Goal: Navigation & Orientation: Find specific page/section

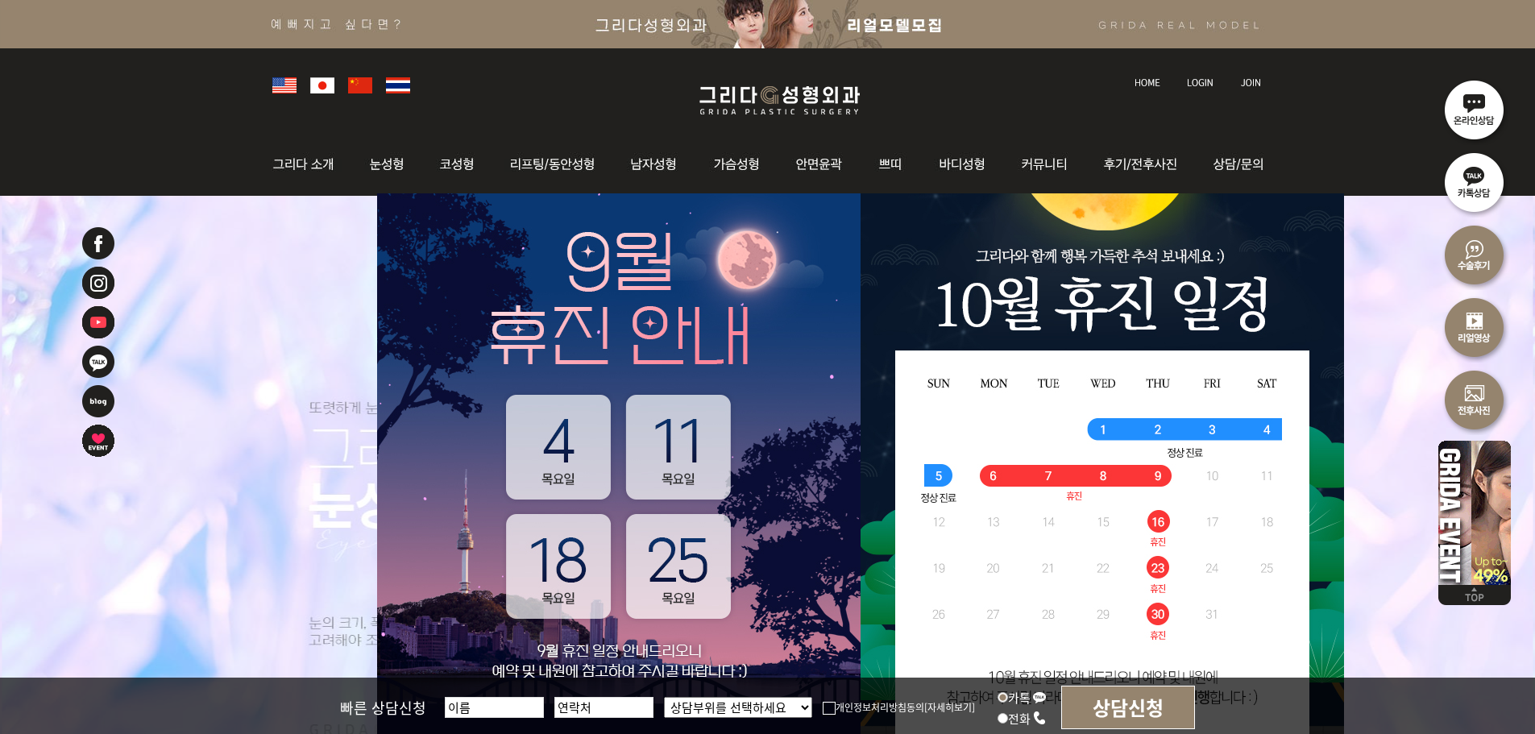
click at [1196, 76] on link at bounding box center [1201, 67] width 45 height 23
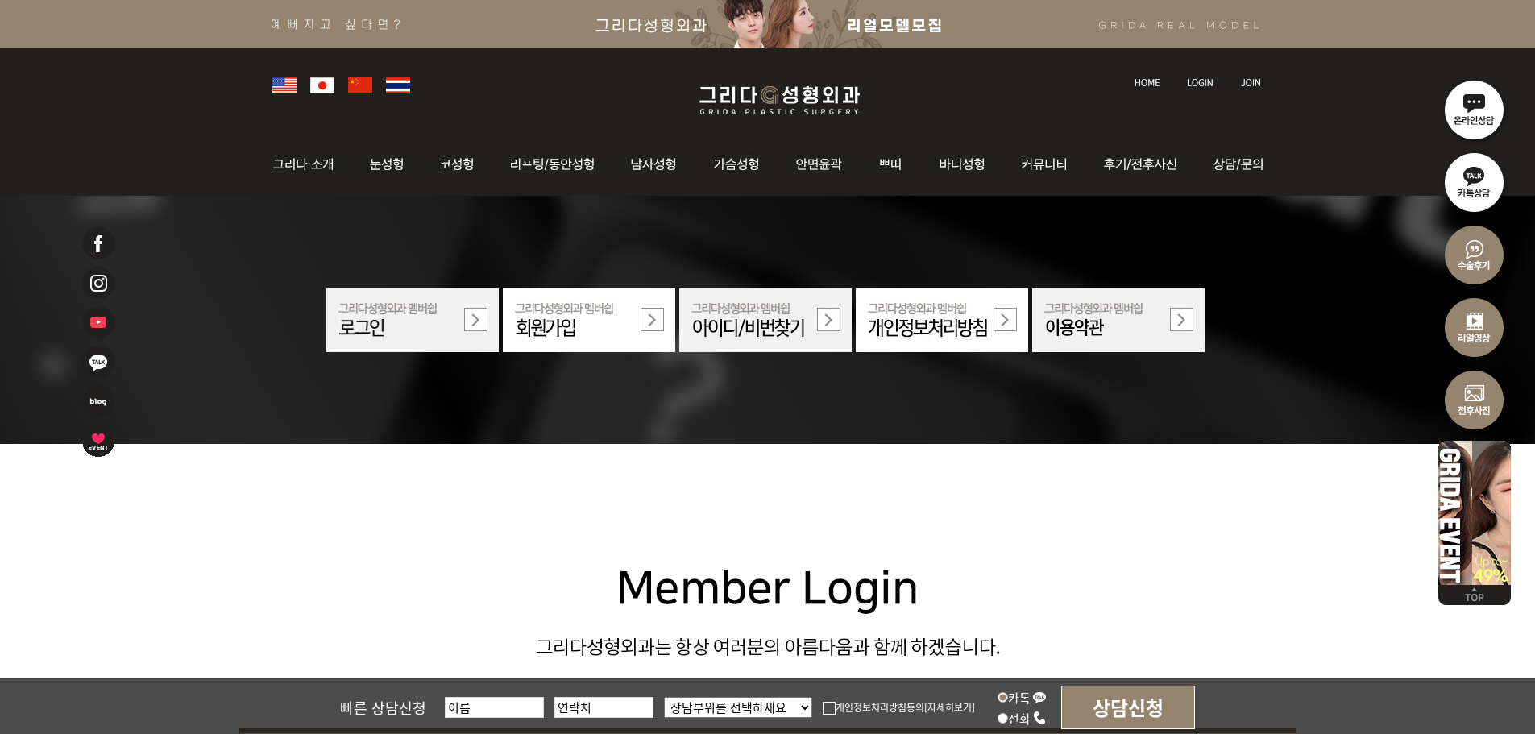
scroll to position [483, 0]
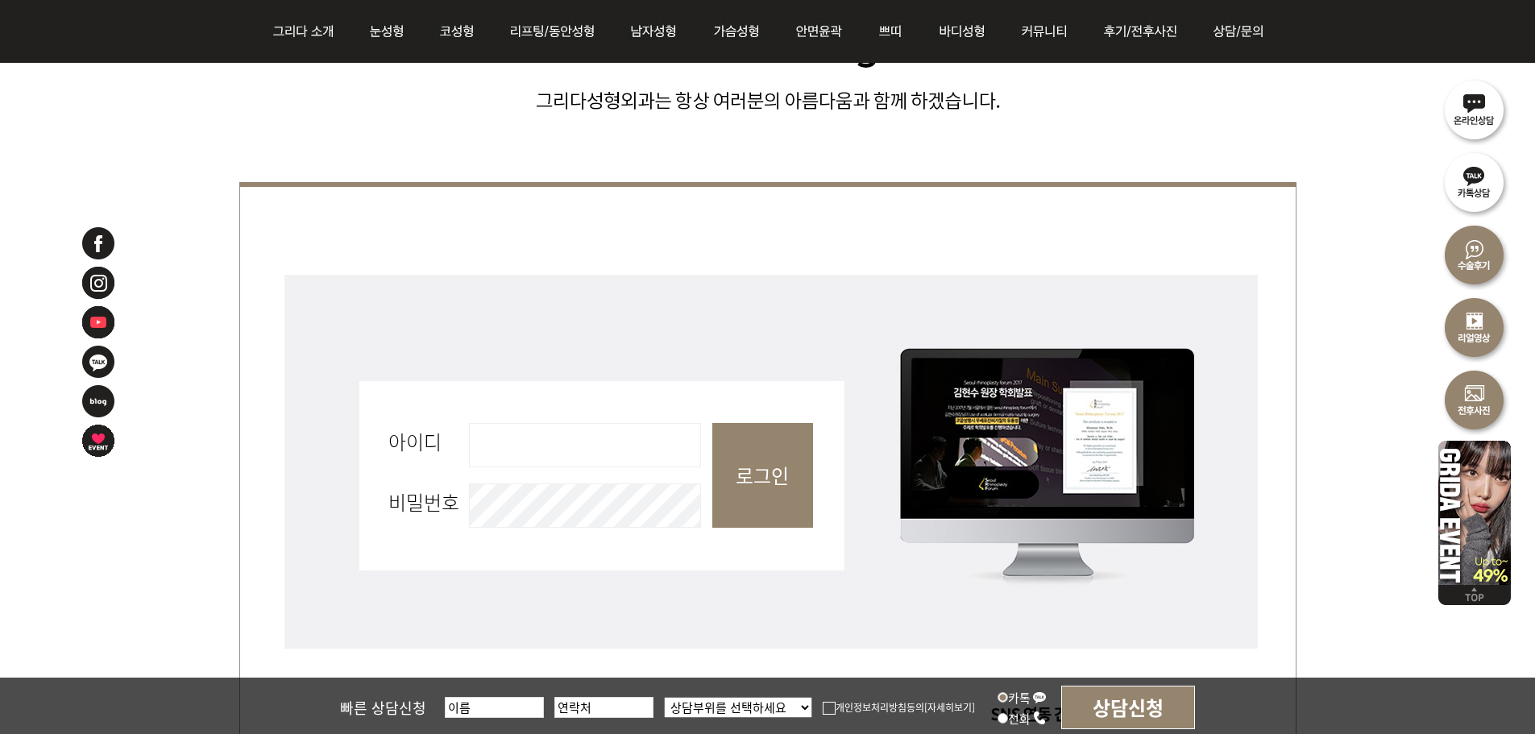
click at [612, 444] on input "아이디 필수" at bounding box center [585, 445] width 232 height 44
type input "admin"
click at [755, 491] on input "로그인" at bounding box center [762, 475] width 101 height 105
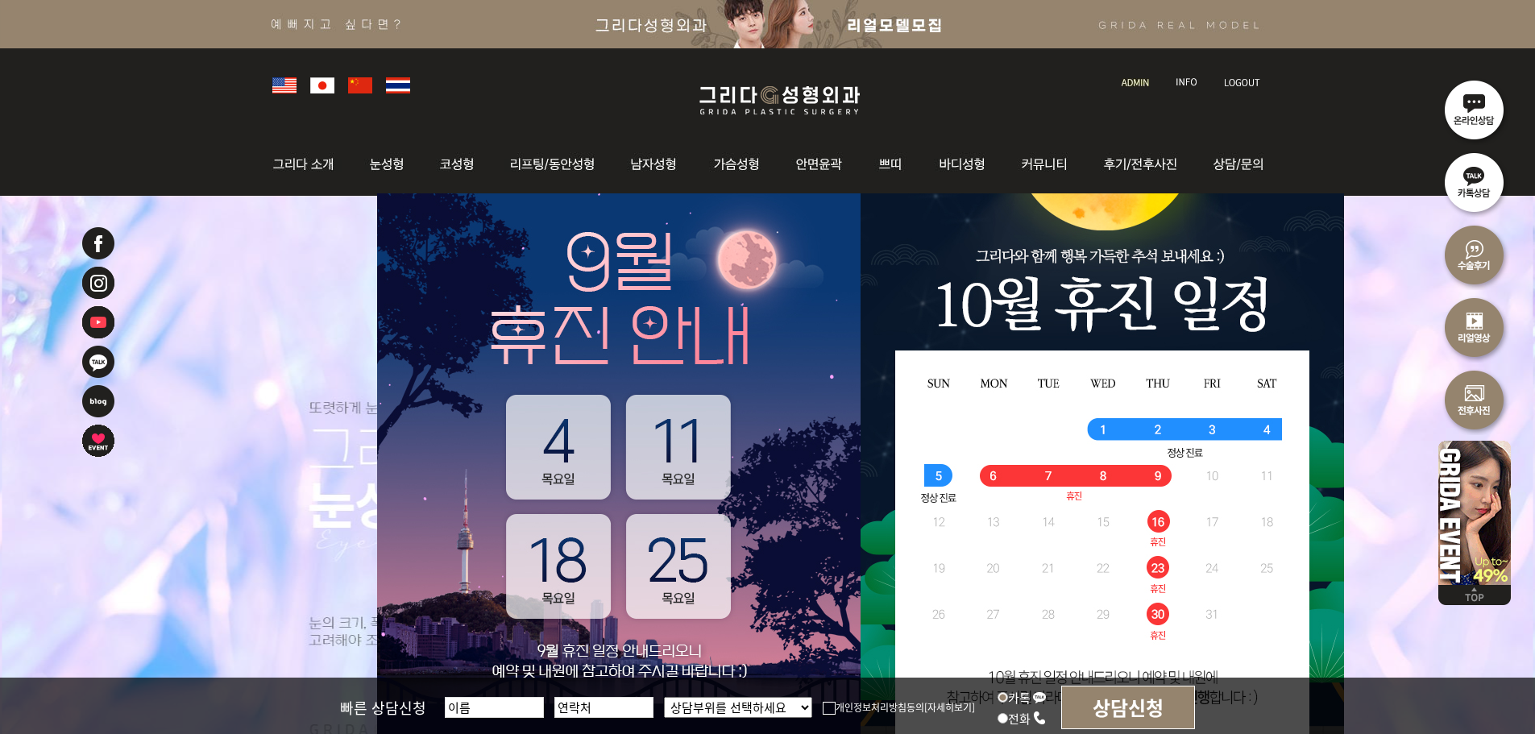
click at [1124, 84] on img at bounding box center [1134, 82] width 27 height 9
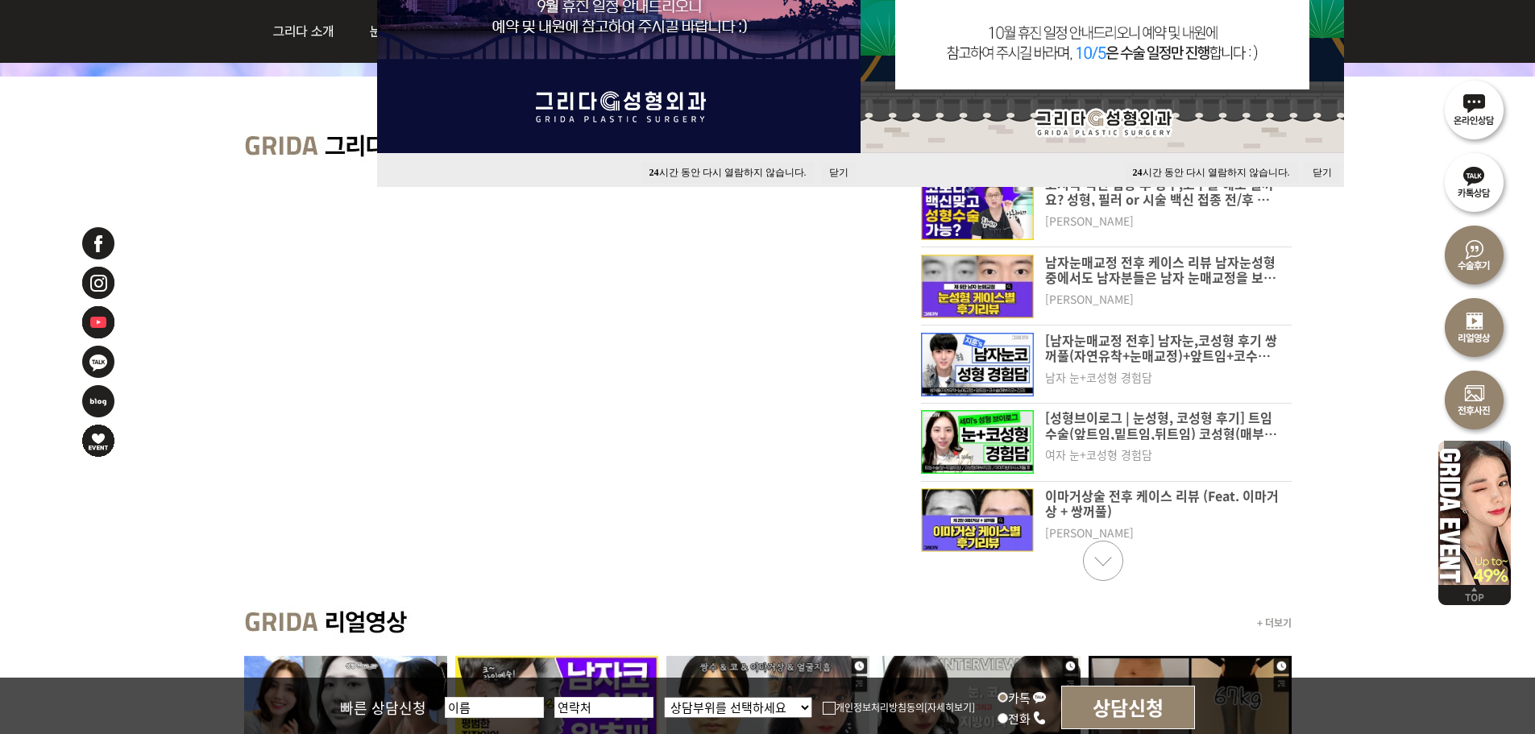
scroll to position [403, 0]
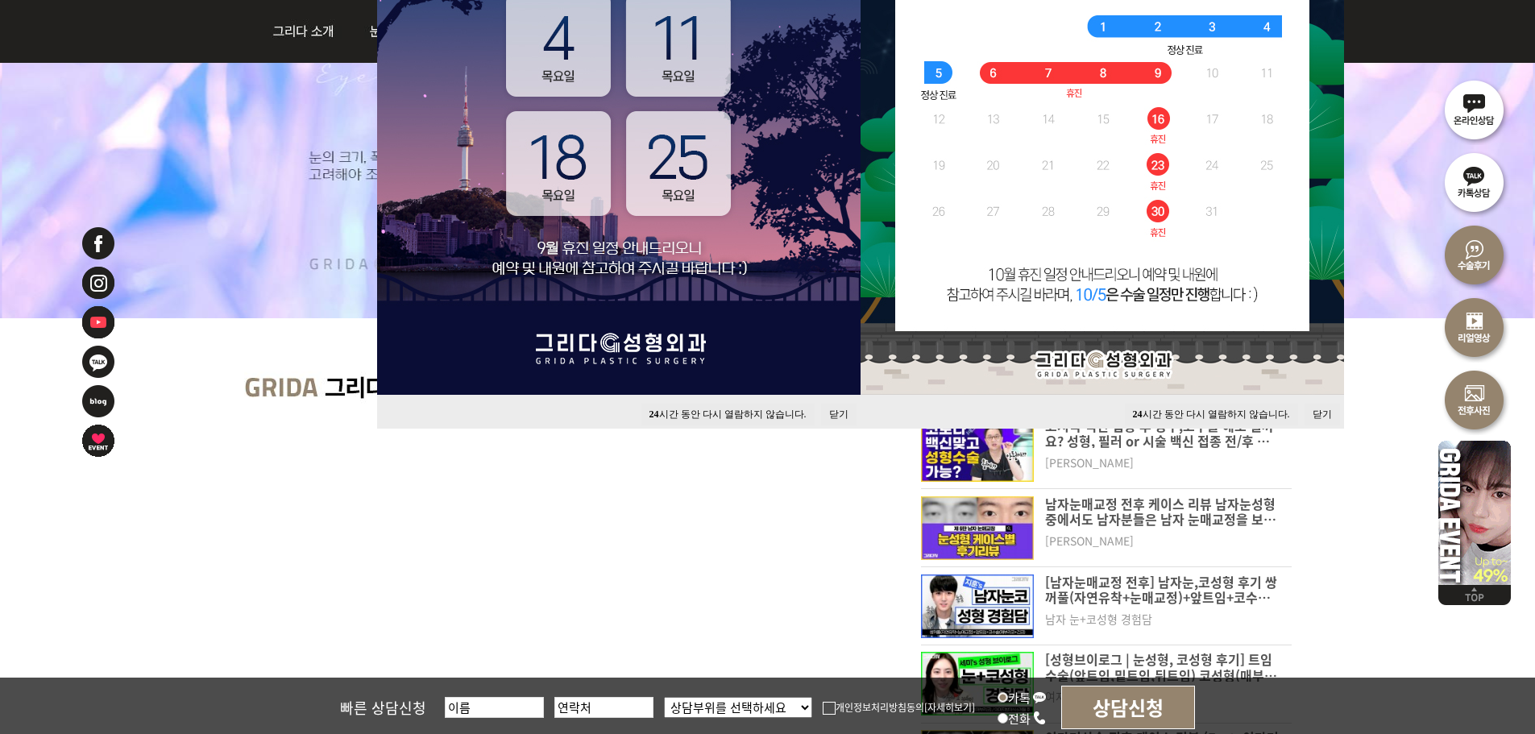
click at [839, 410] on button "닫기" at bounding box center [838, 415] width 35 height 22
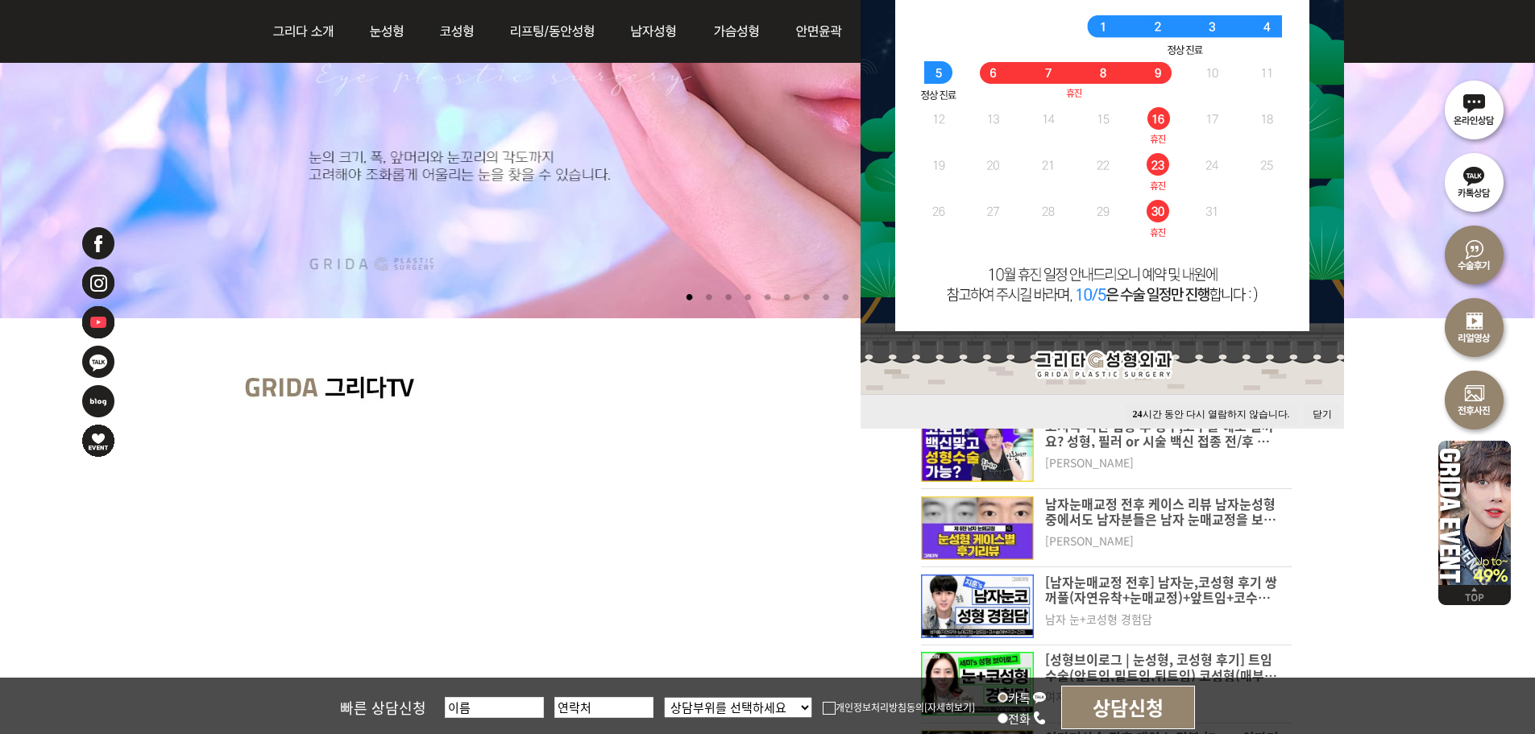
click at [1311, 415] on button "닫기" at bounding box center [1321, 415] width 35 height 22
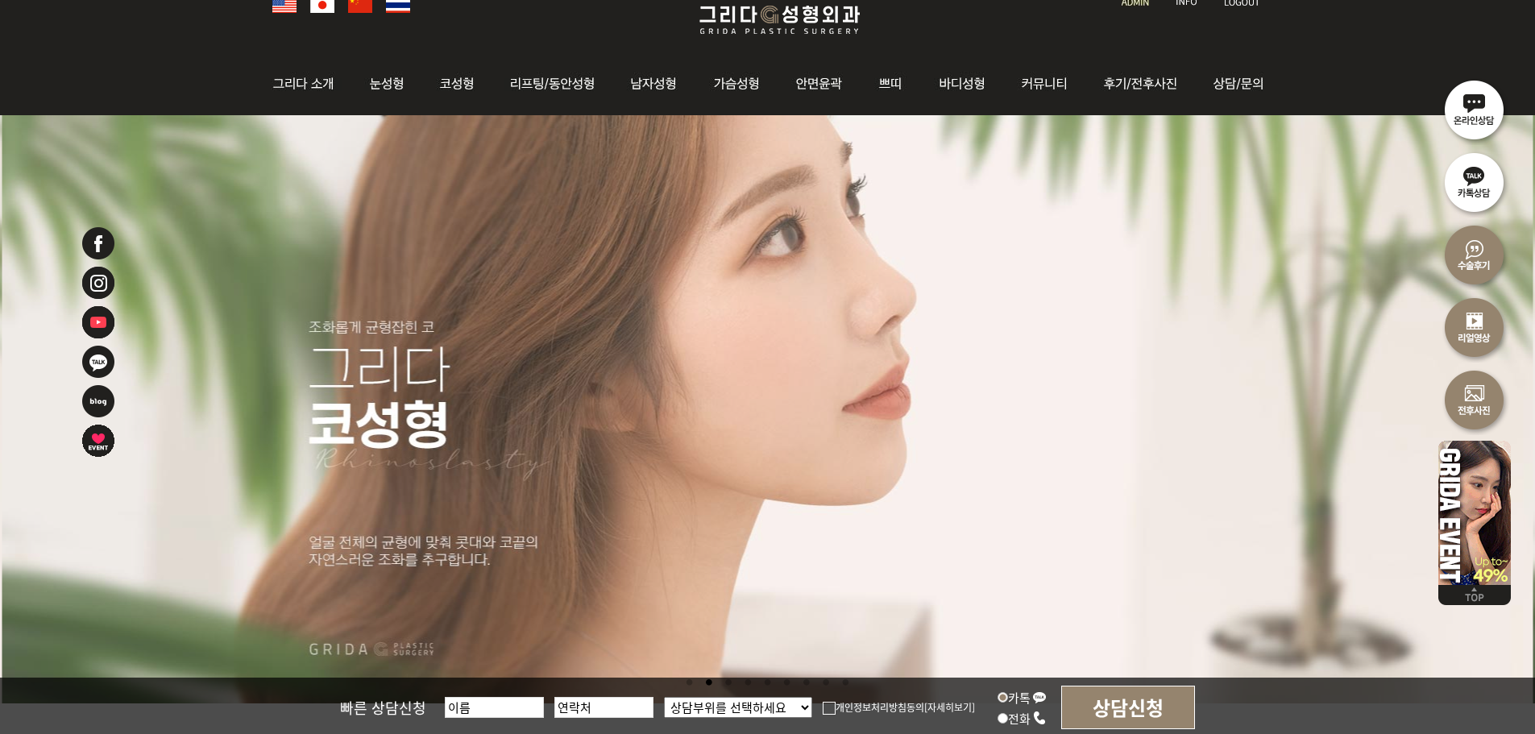
scroll to position [242, 0]
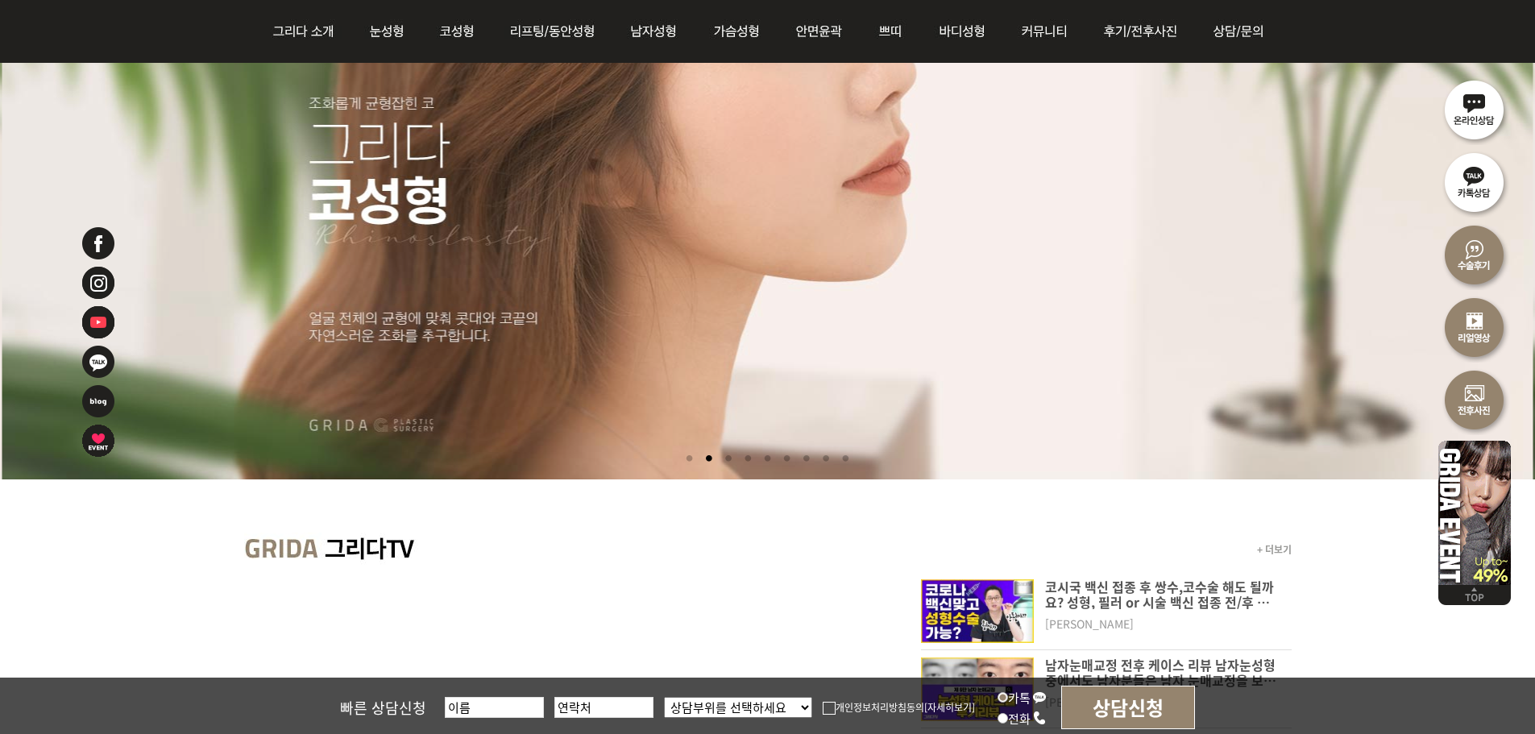
click at [730, 457] on li at bounding box center [727, 459] width 17 height 30
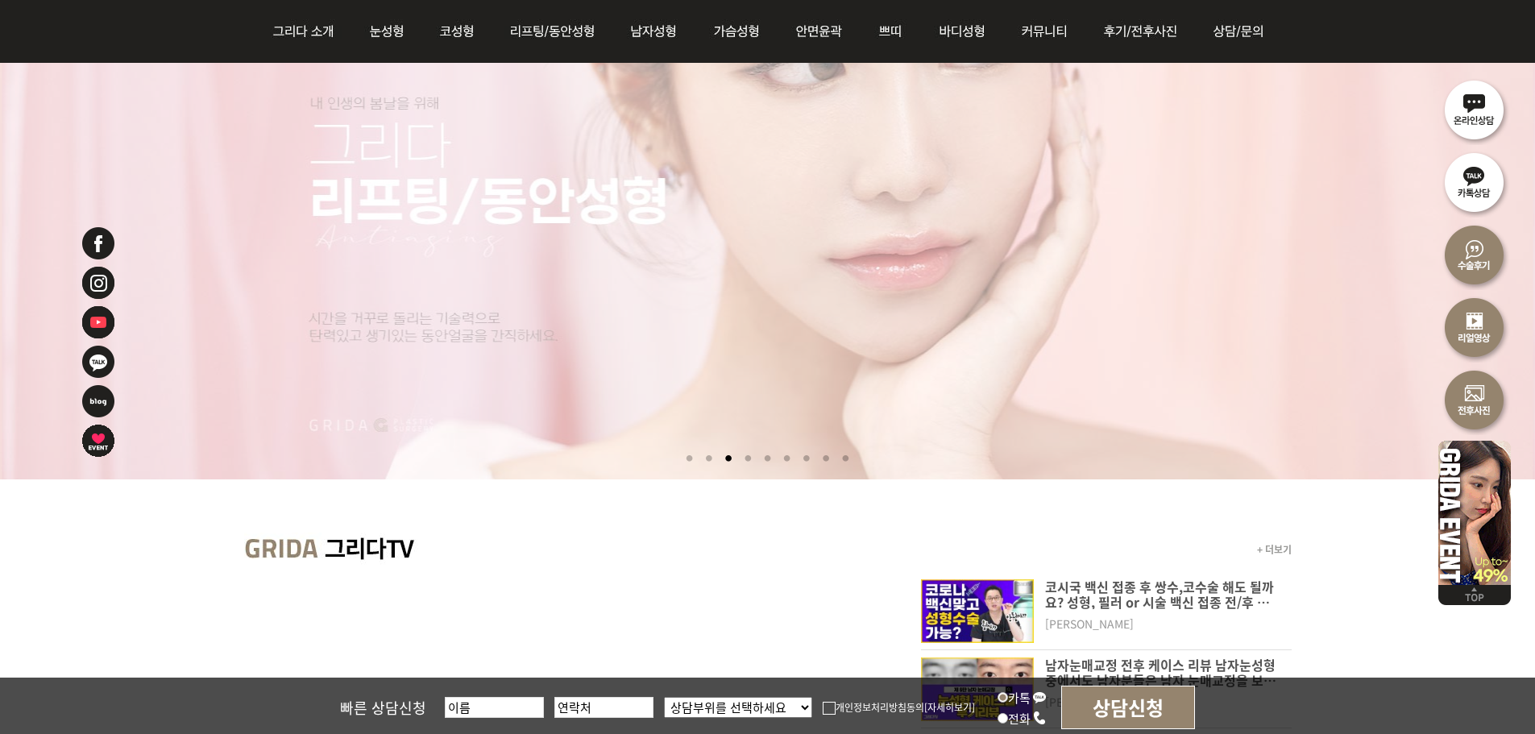
click at [748, 454] on li at bounding box center [748, 459] width 17 height 30
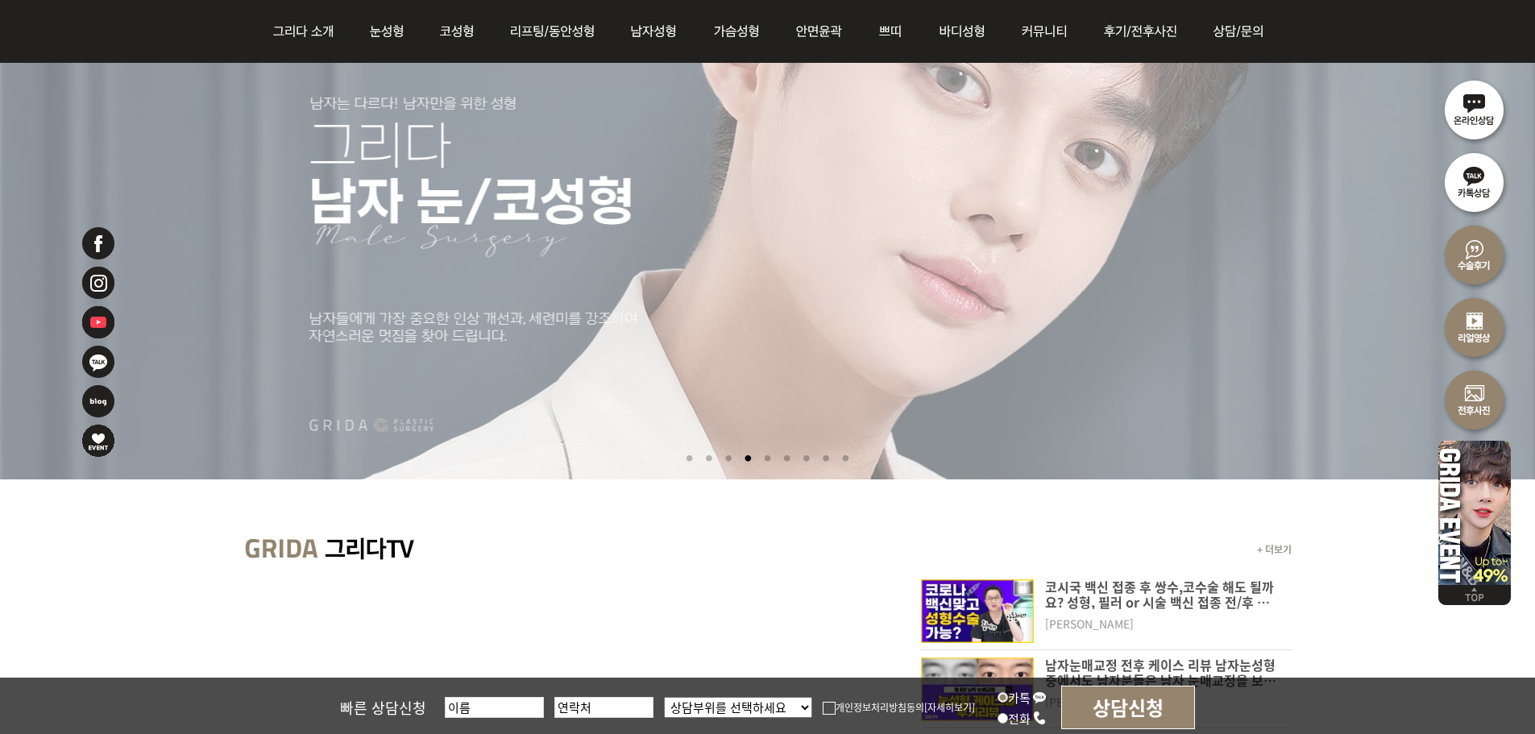
click at [763, 456] on li at bounding box center [767, 459] width 17 height 30
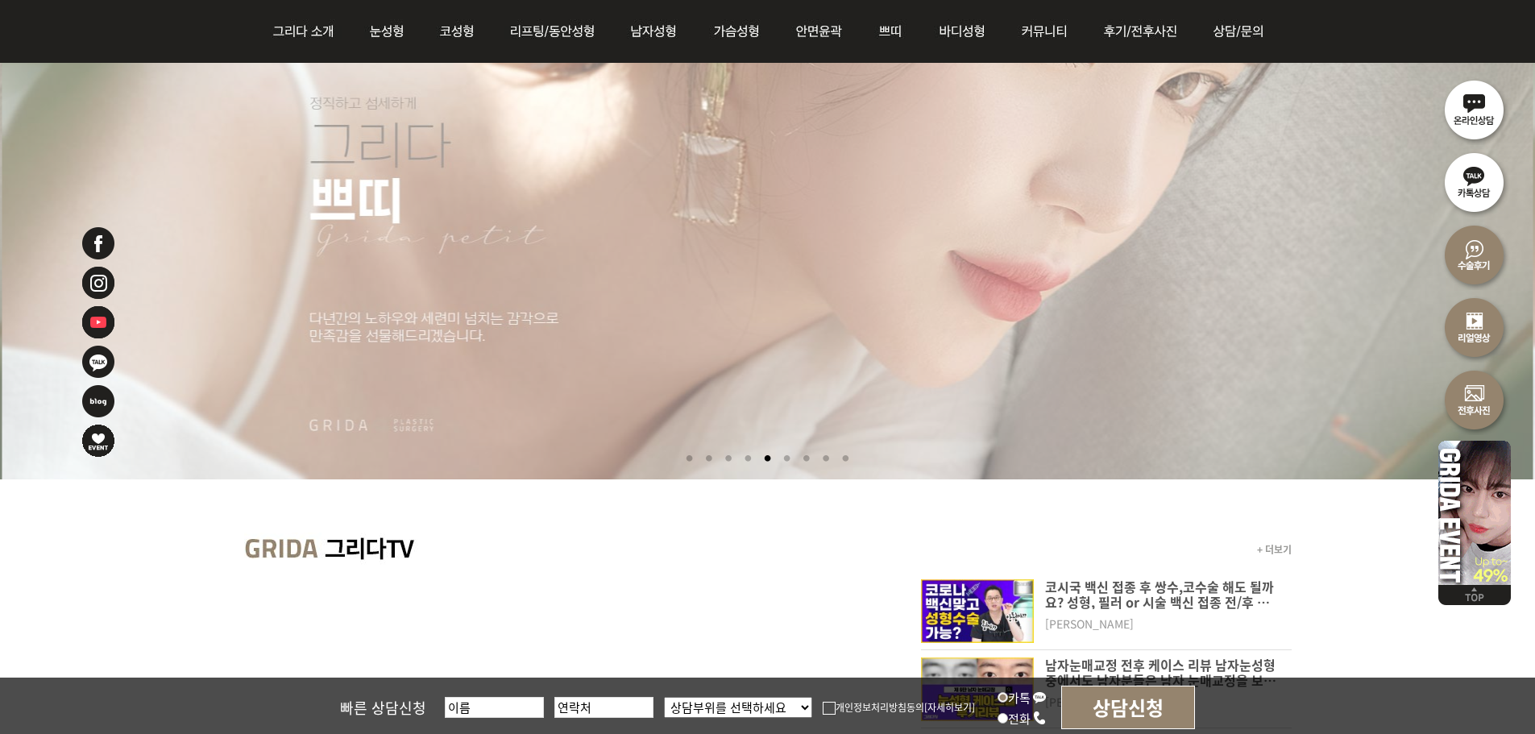
click at [785, 458] on li at bounding box center [786, 459] width 17 height 30
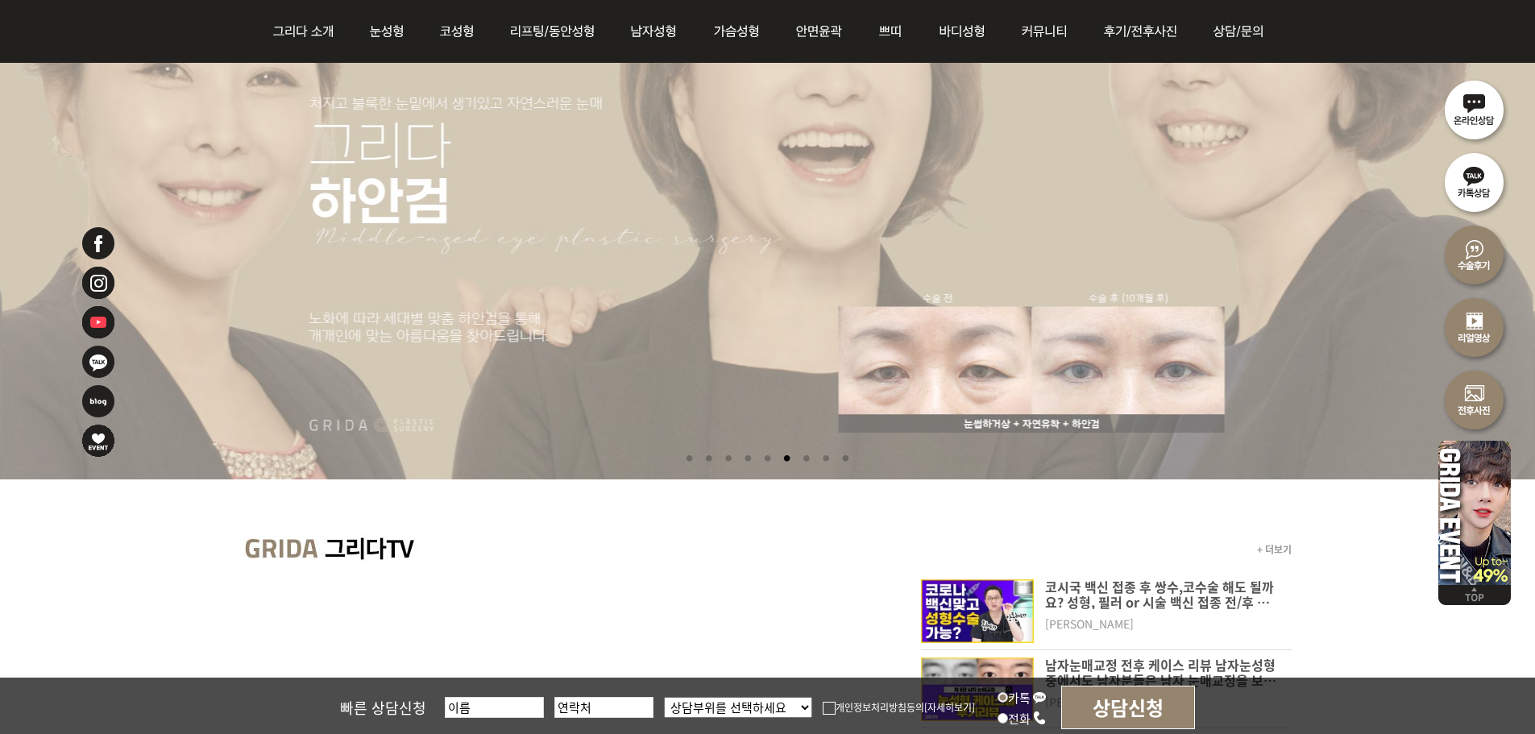
click at [809, 458] on li at bounding box center [806, 459] width 17 height 30
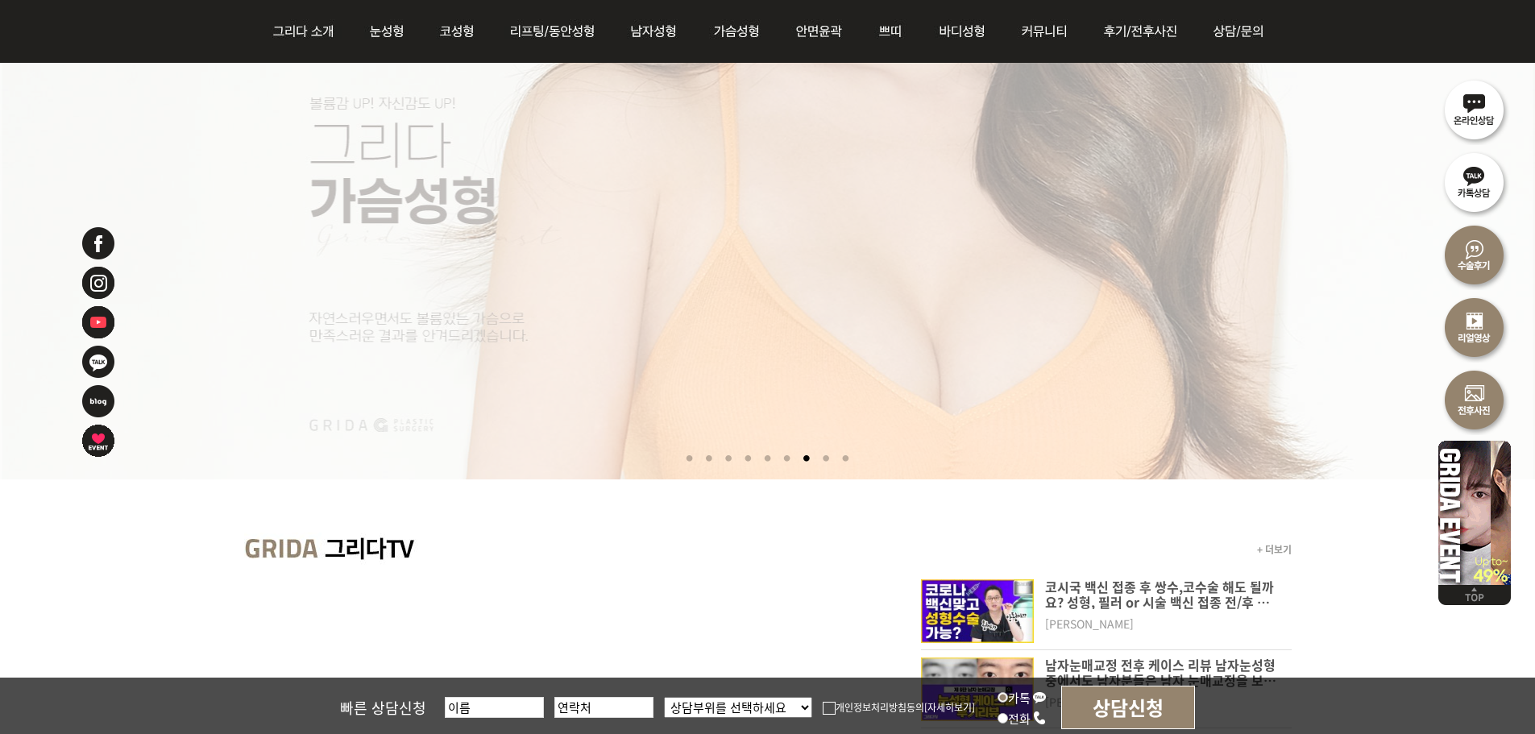
click at [833, 459] on li at bounding box center [826, 459] width 17 height 30
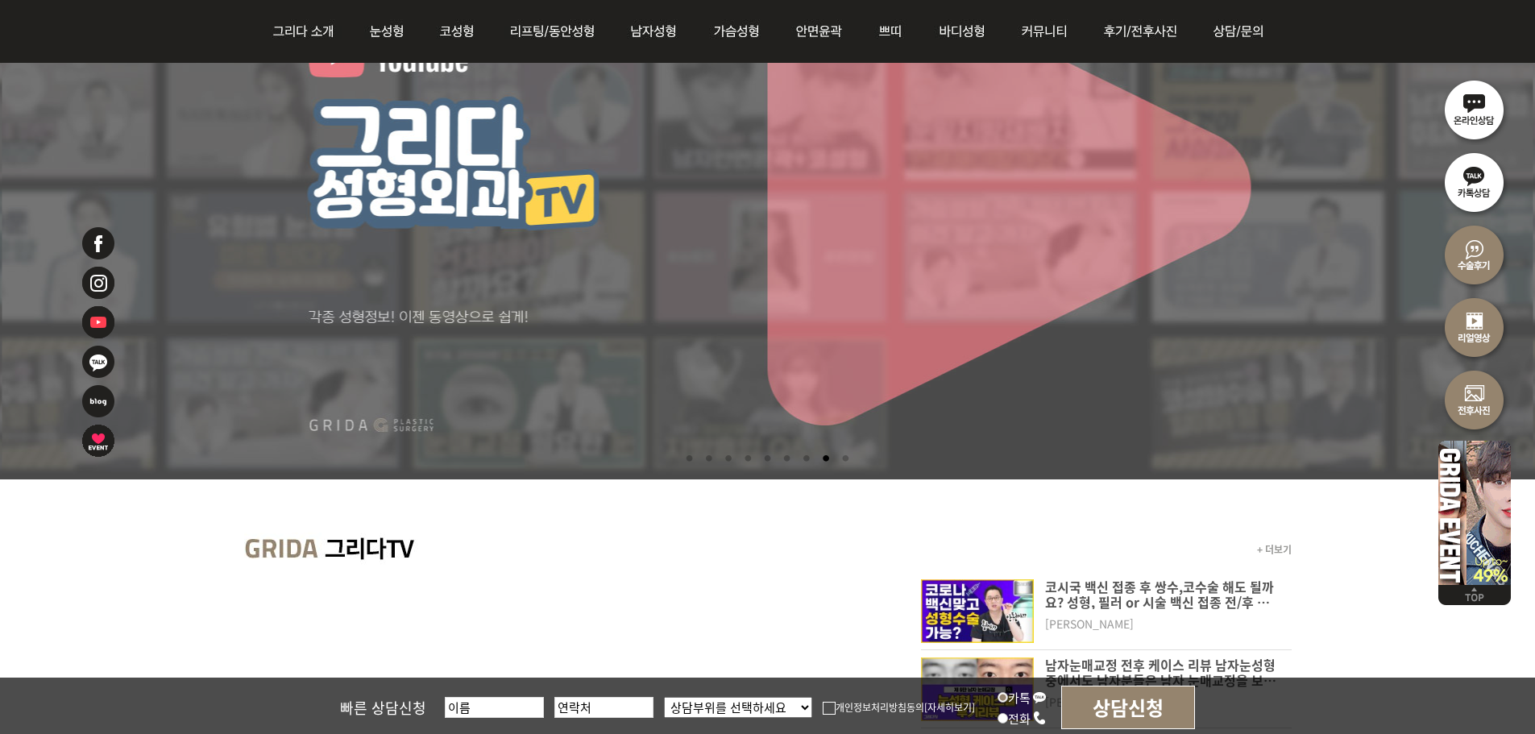
click at [844, 458] on li at bounding box center [845, 459] width 17 height 30
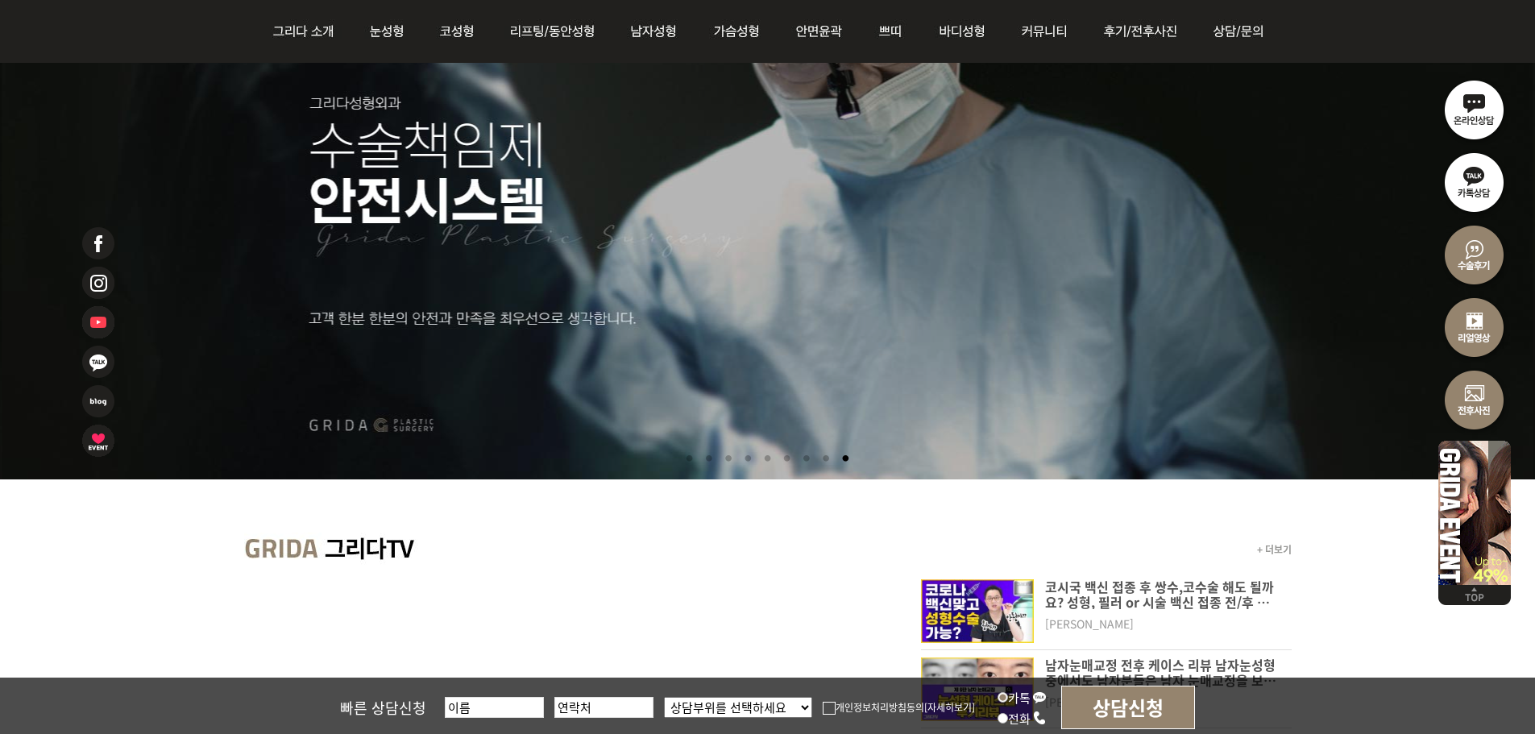
click at [826, 391] on li at bounding box center [767, 185] width 1535 height 588
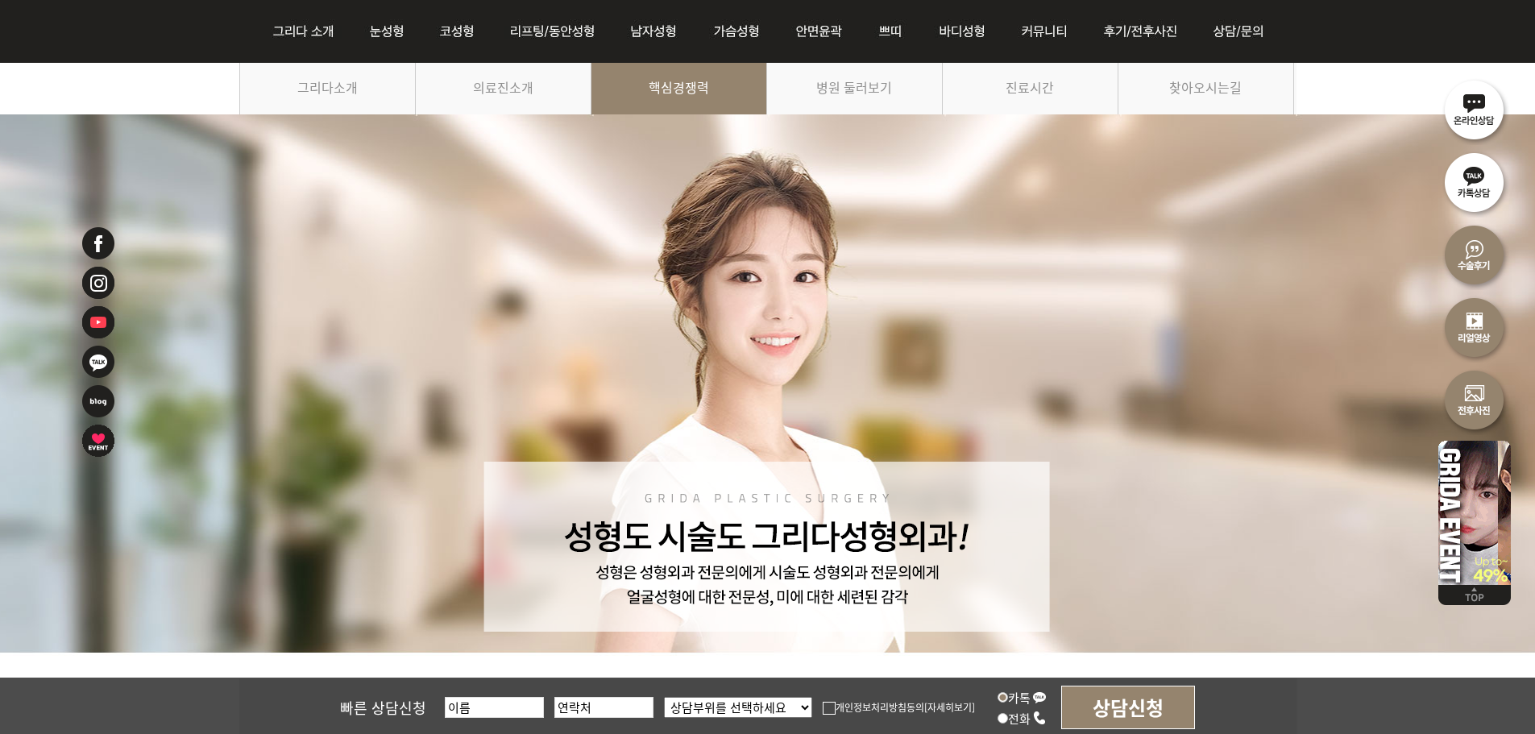
scroll to position [139, 0]
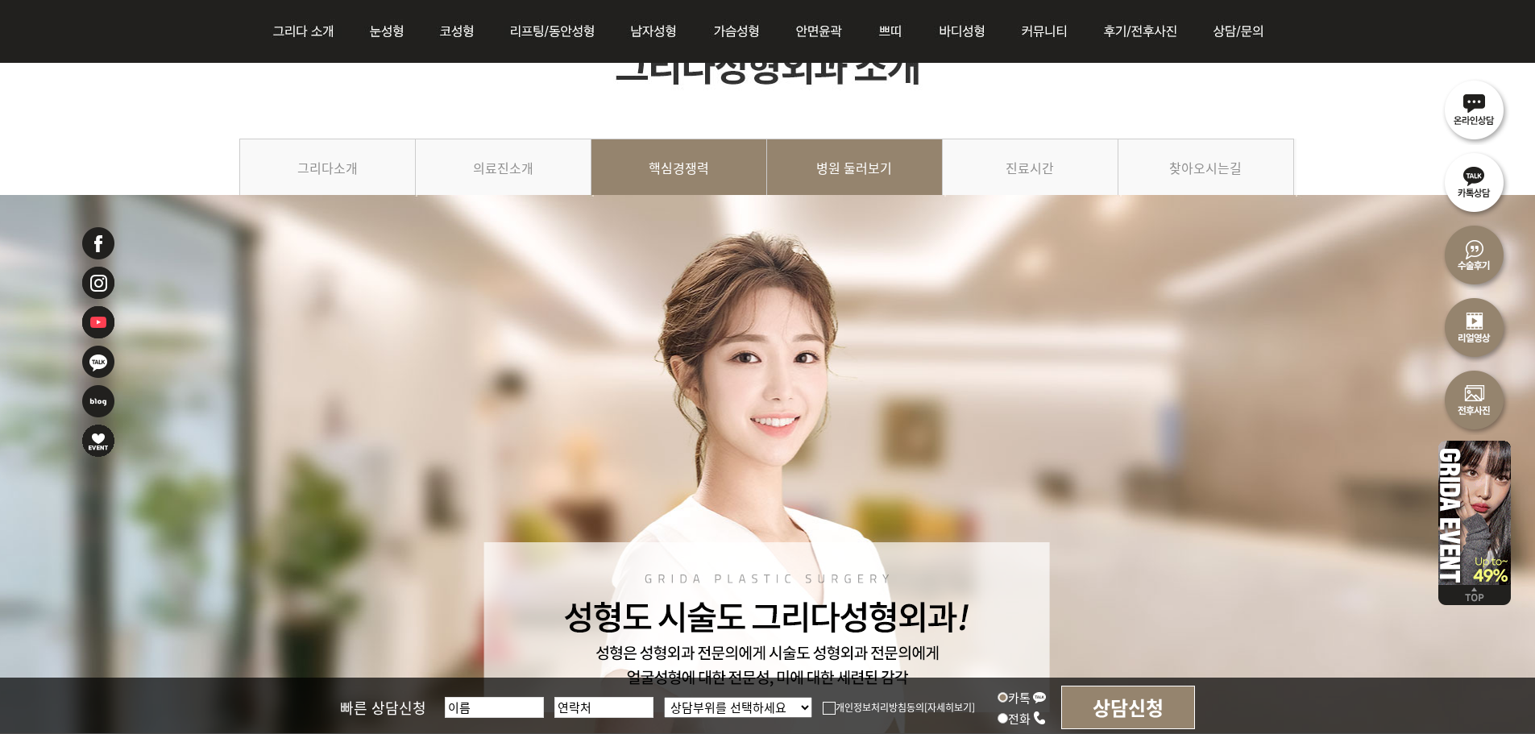
click at [850, 158] on link "병원 둘러보기" at bounding box center [855, 175] width 176 height 73
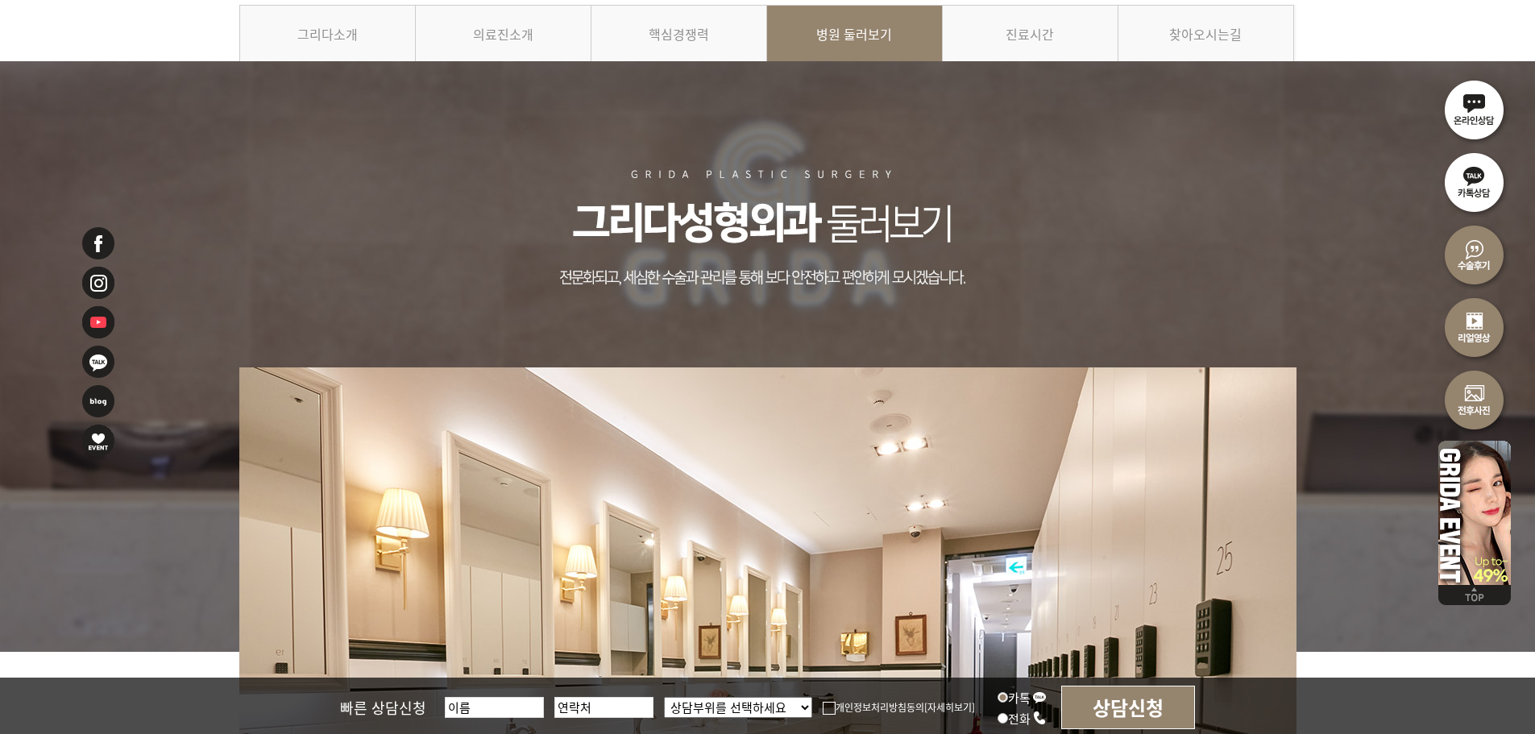
scroll to position [14, 0]
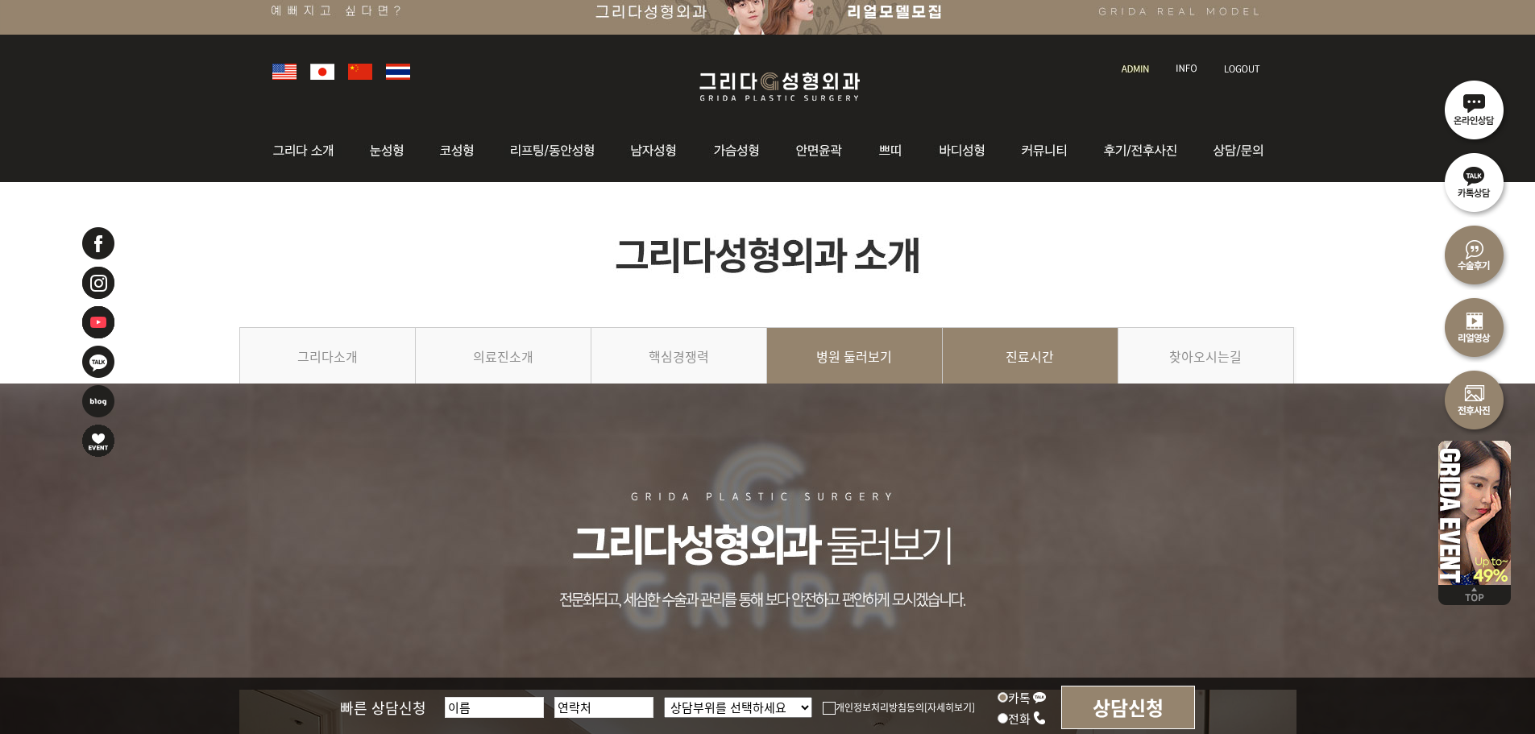
click at [1030, 342] on link "진료시간" at bounding box center [1031, 363] width 176 height 73
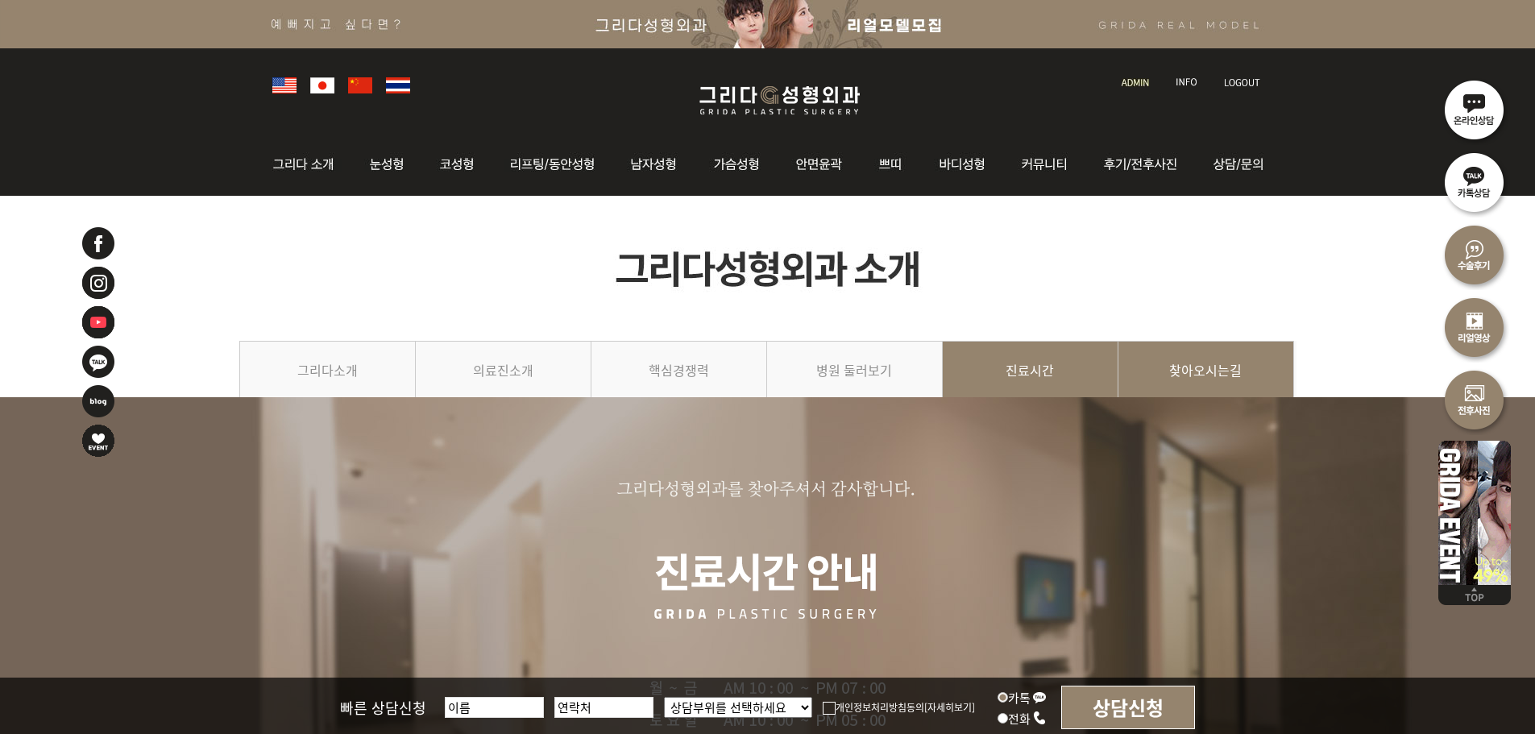
click at [1197, 350] on link "찾아오시는길" at bounding box center [1206, 377] width 176 height 73
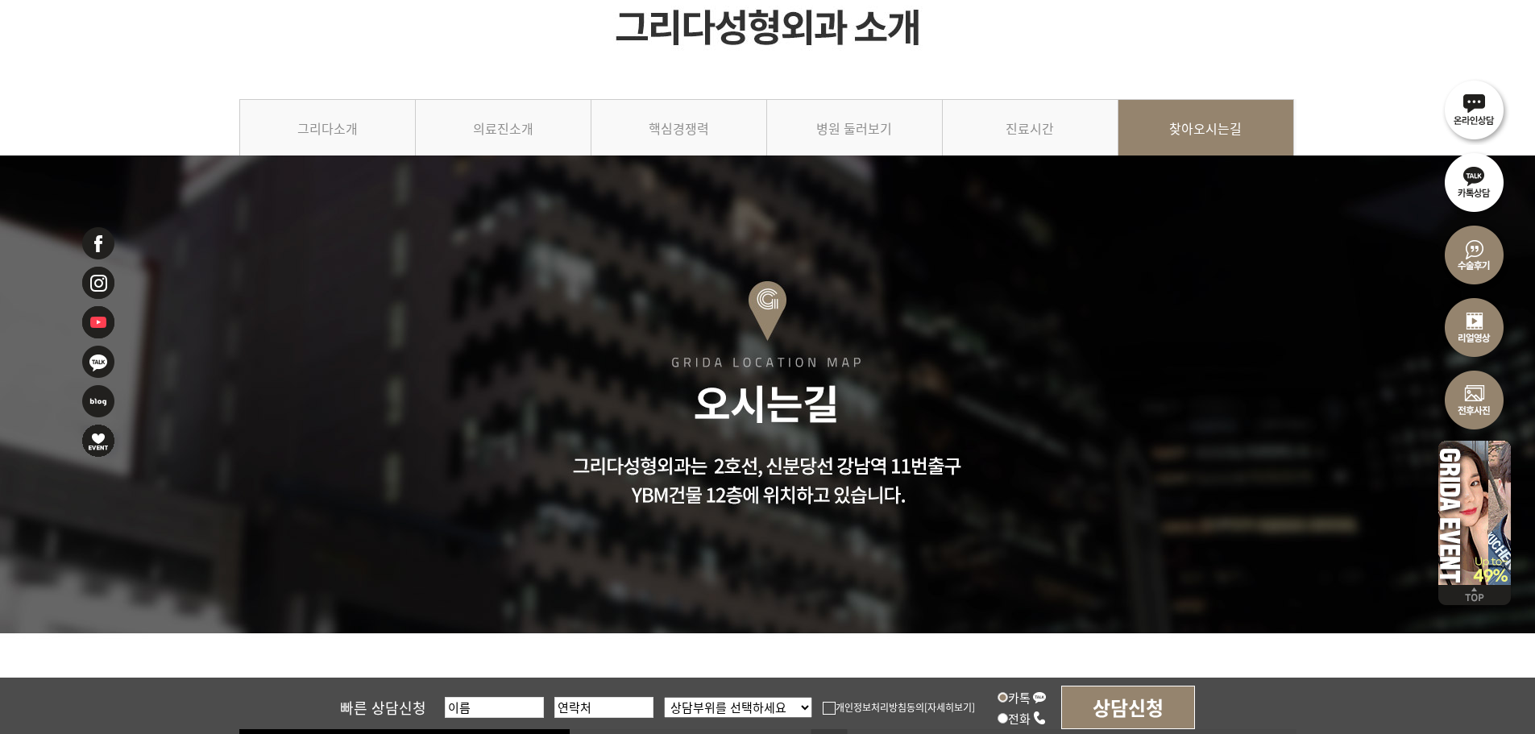
scroll to position [81, 0]
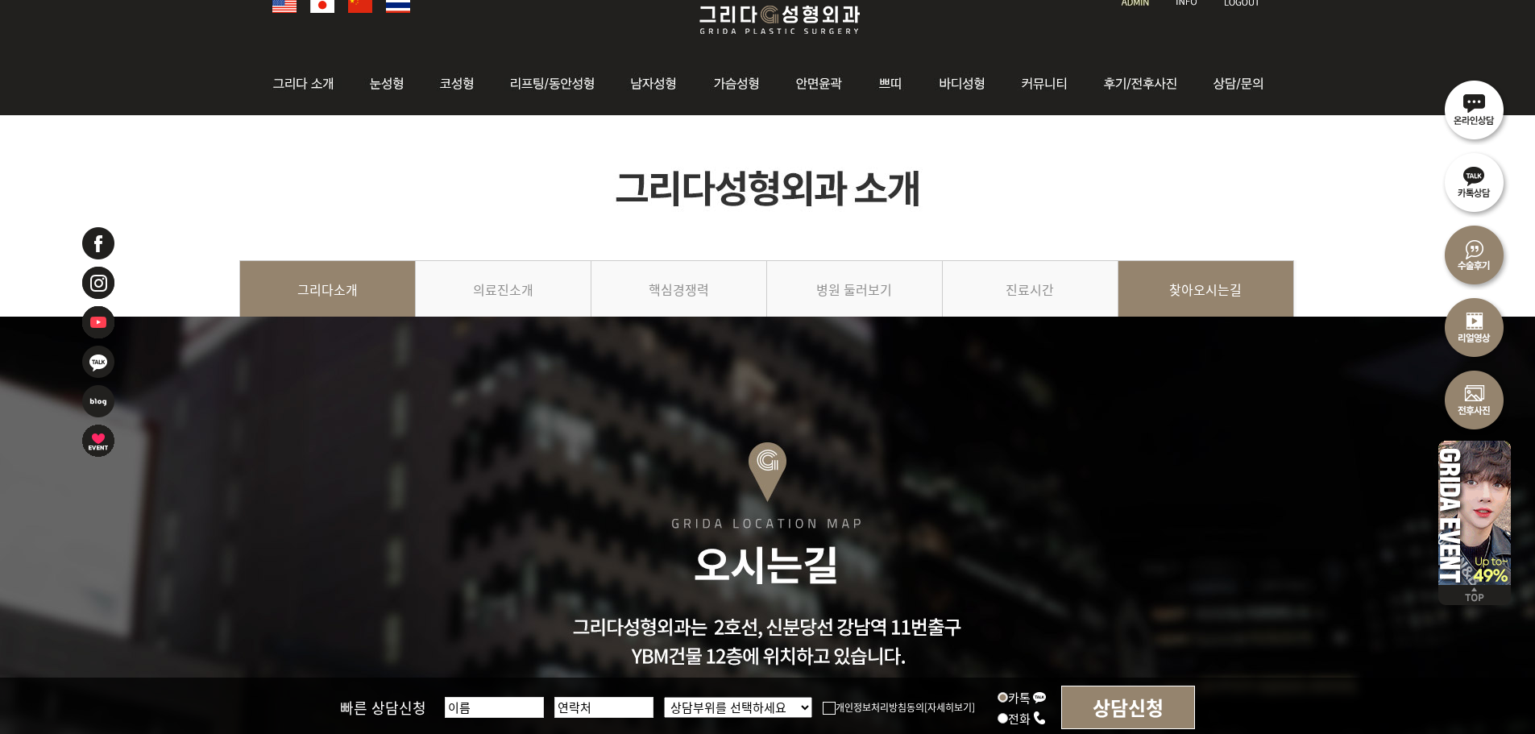
click at [350, 282] on link "그리다소개" at bounding box center [327, 296] width 176 height 73
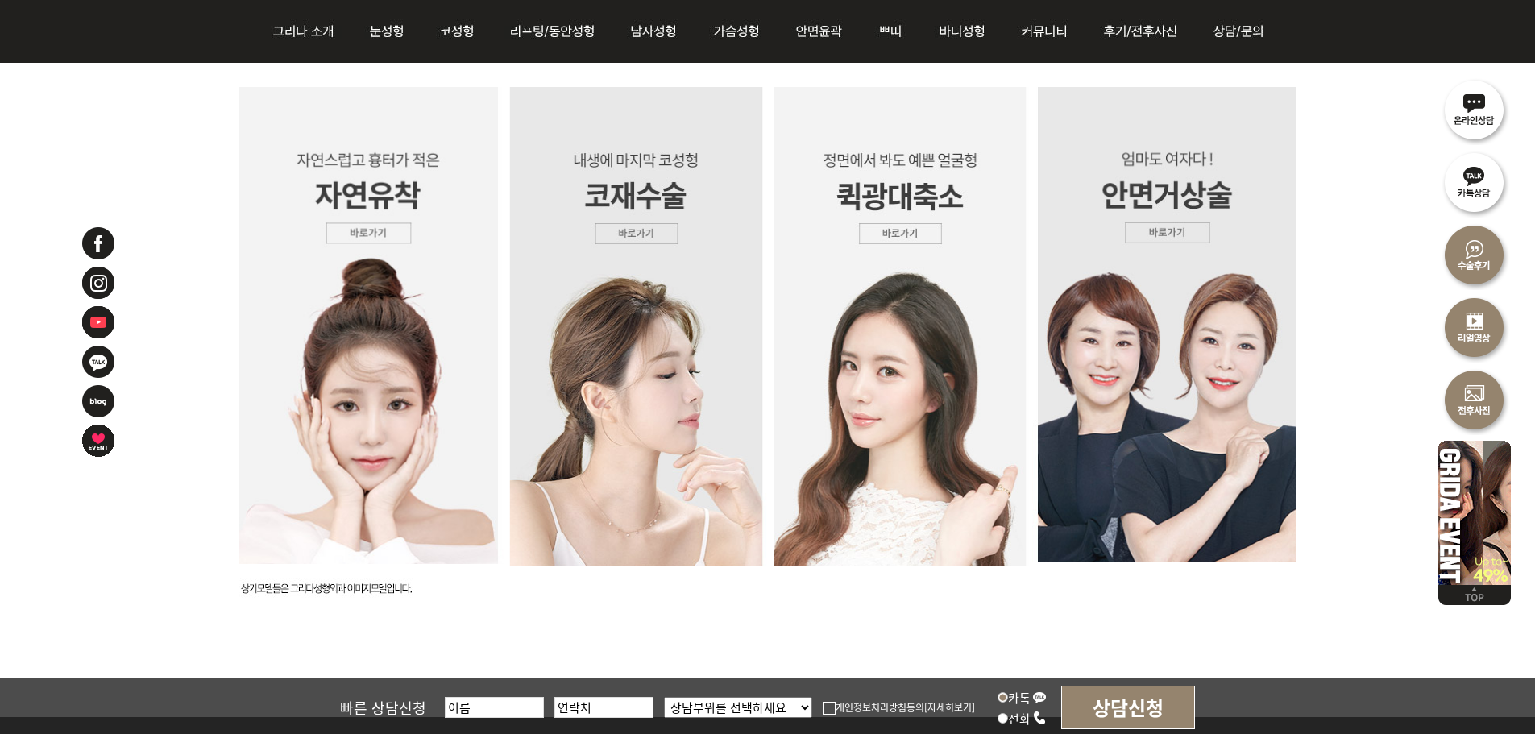
scroll to position [4028, 0]
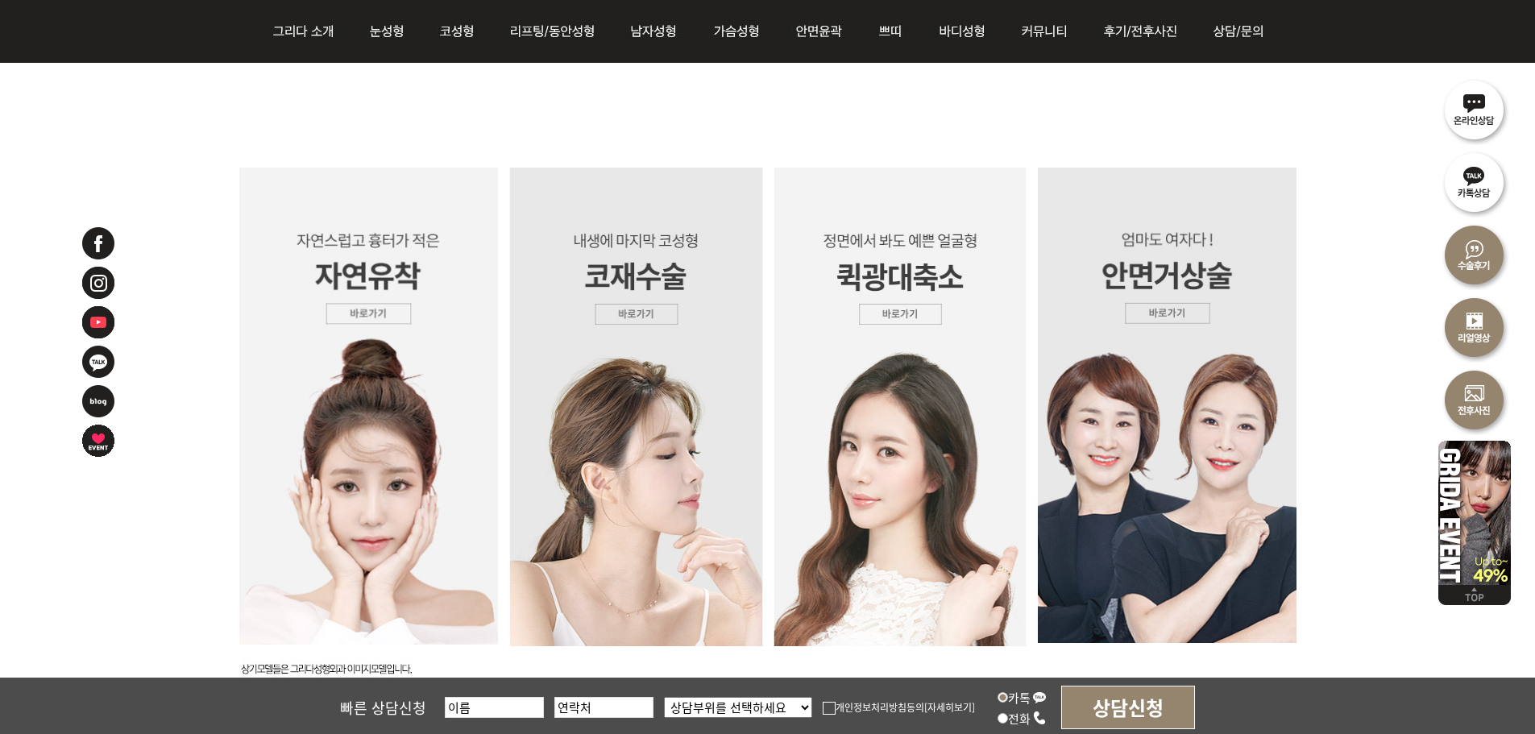
click at [1207, 584] on img at bounding box center [1164, 405] width 264 height 475
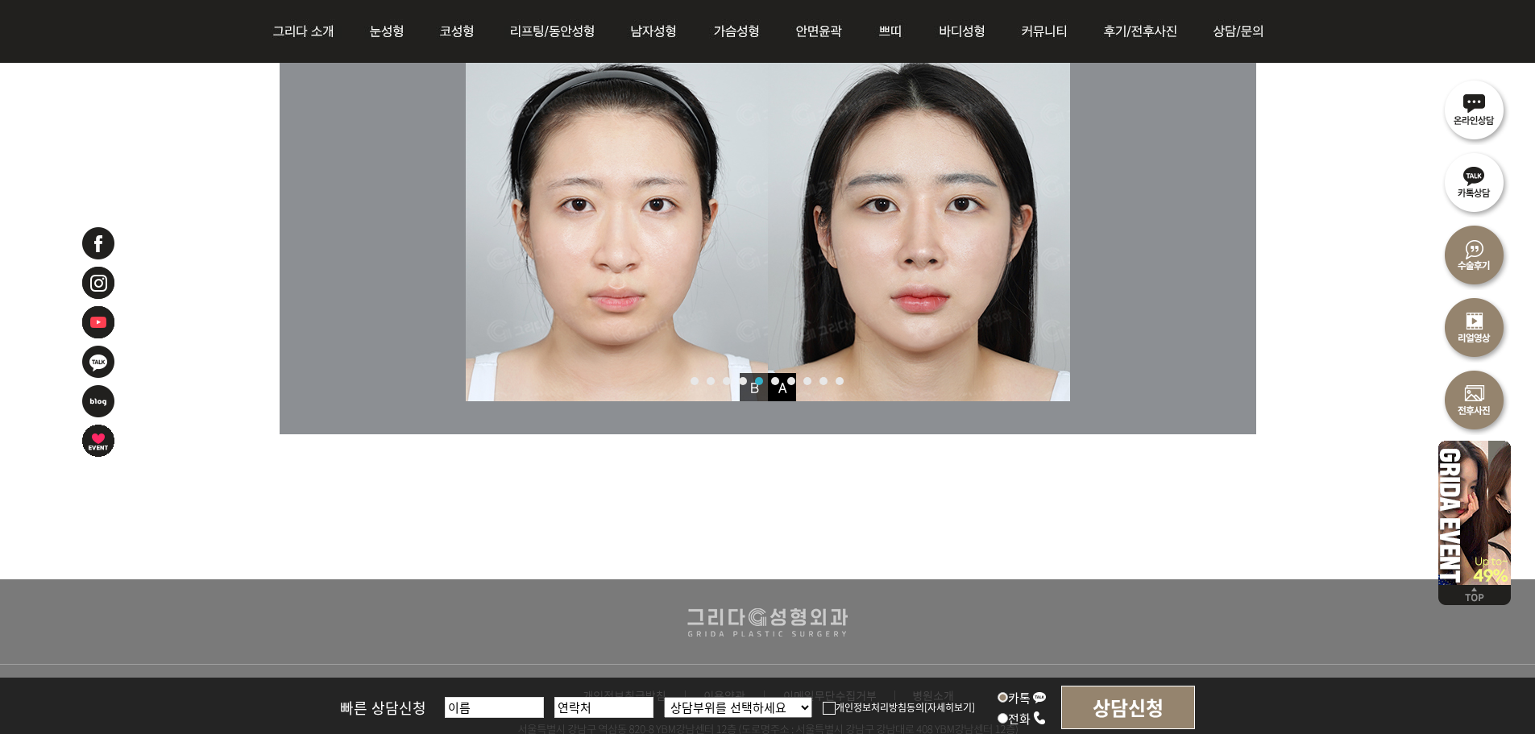
scroll to position [8217, 0]
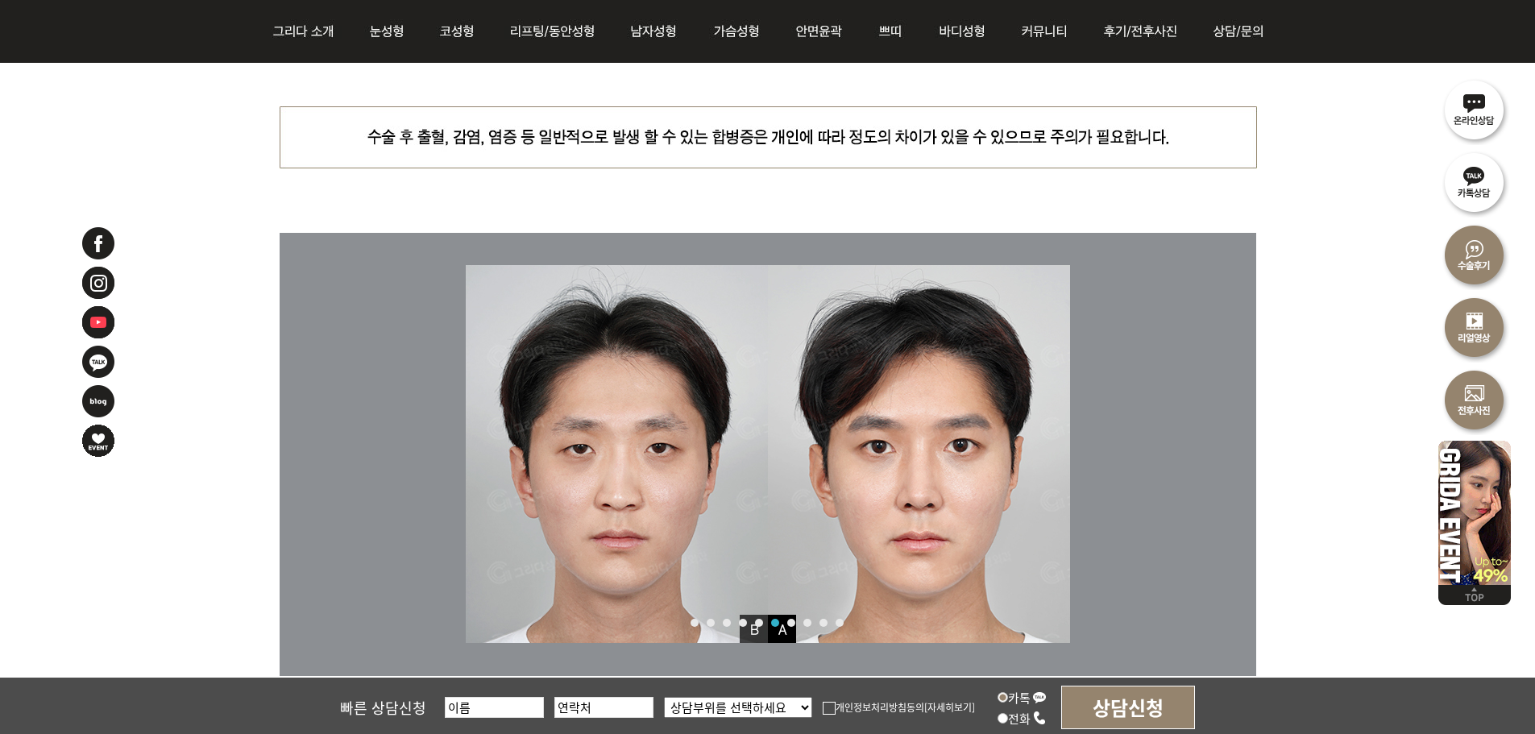
click at [788, 621] on link "7" at bounding box center [791, 623] width 8 height 8
click at [805, 623] on link "8" at bounding box center [807, 623] width 8 height 8
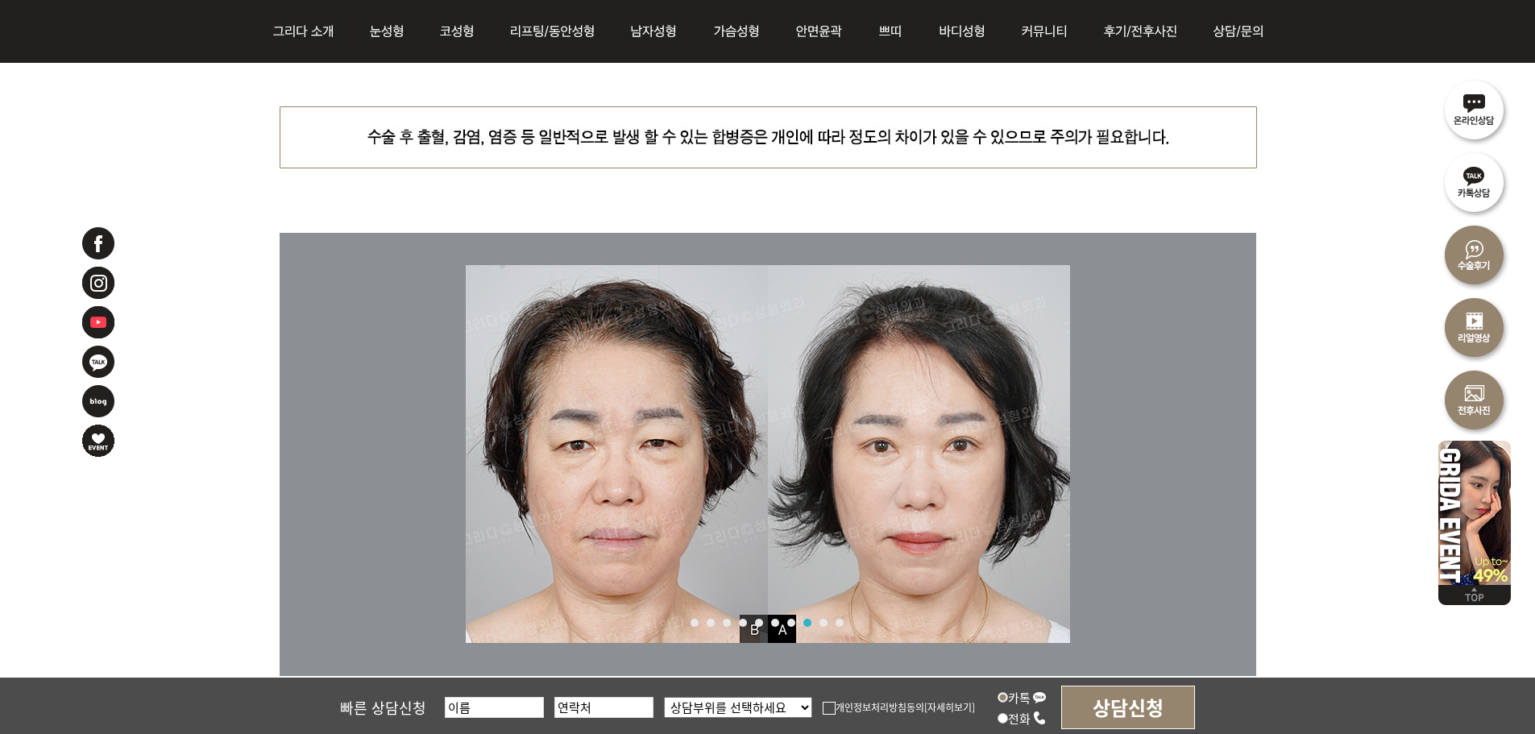
click at [823, 627] on img at bounding box center [768, 454] width 604 height 378
click at [831, 624] on div "1 2 3 4 5 6 7 8 9 10" at bounding box center [762, 623] width 161 height 8
click at [827, 622] on div "1 2 3 4 5 6 7 8 9 10" at bounding box center [762, 623] width 161 height 8
click at [823, 624] on link "9" at bounding box center [823, 623] width 8 height 8
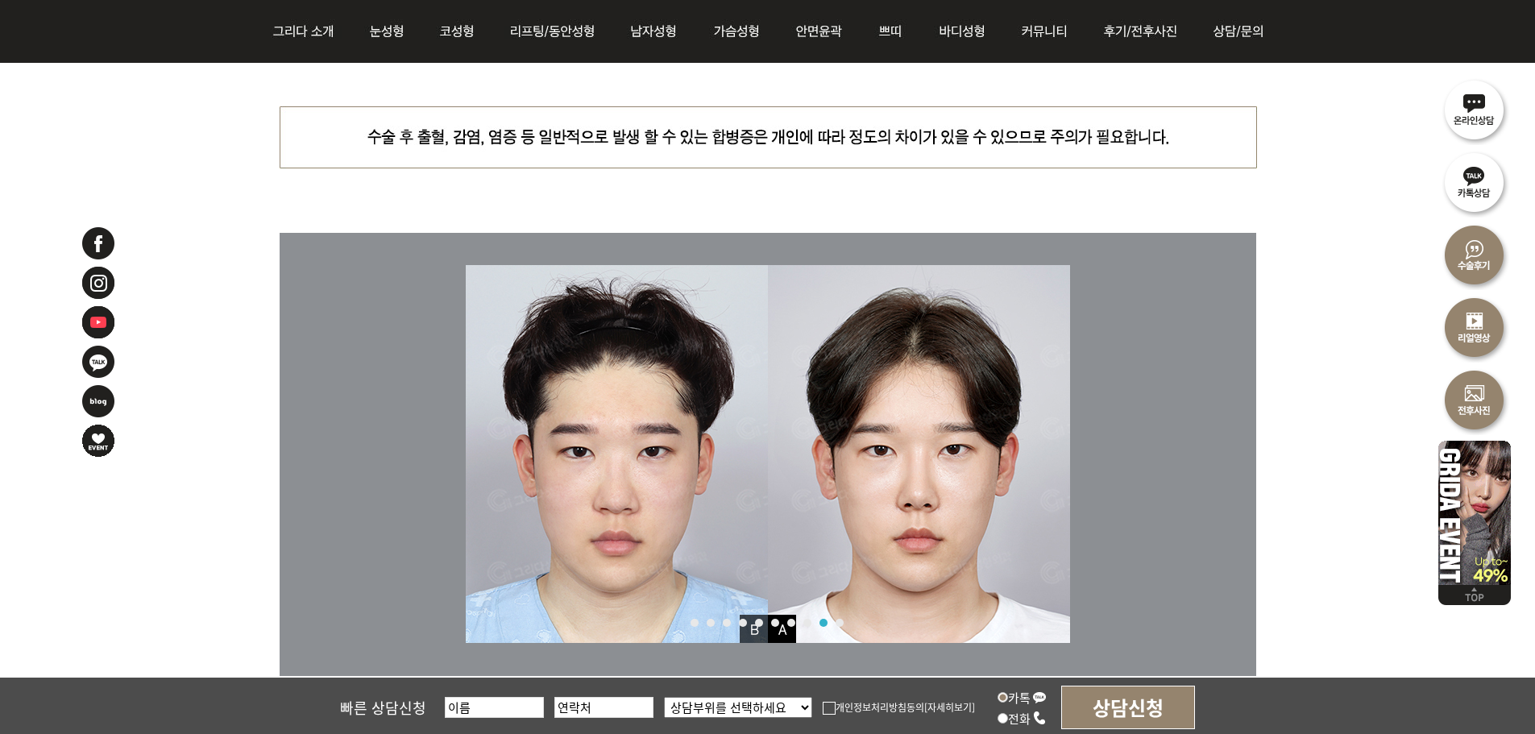
click at [835, 624] on div "10" at bounding box center [839, 623] width 8 height 8
click at [835, 623] on link "10" at bounding box center [839, 623] width 8 height 8
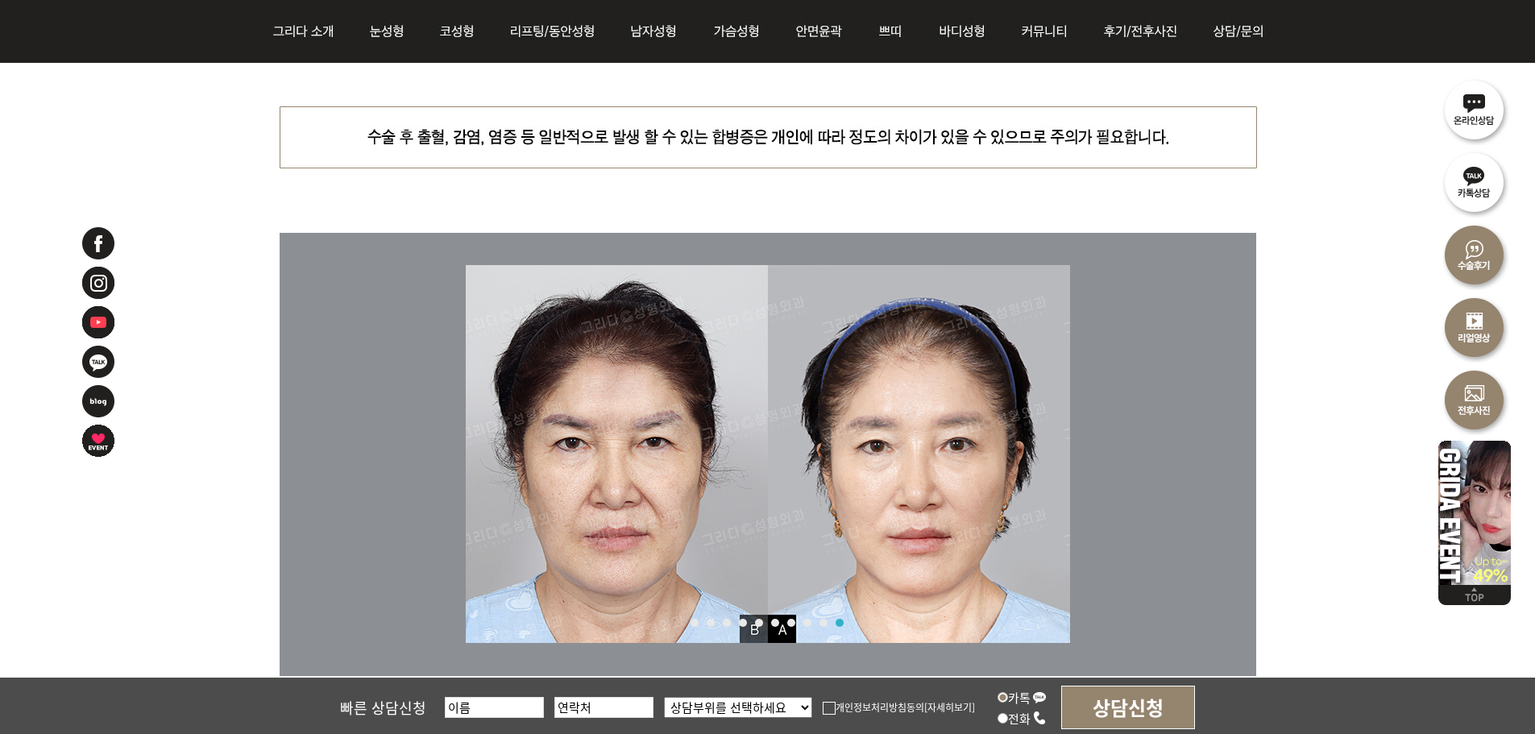
click at [696, 620] on link "1" at bounding box center [694, 623] width 8 height 8
